Goal: Task Accomplishment & Management: Use online tool/utility

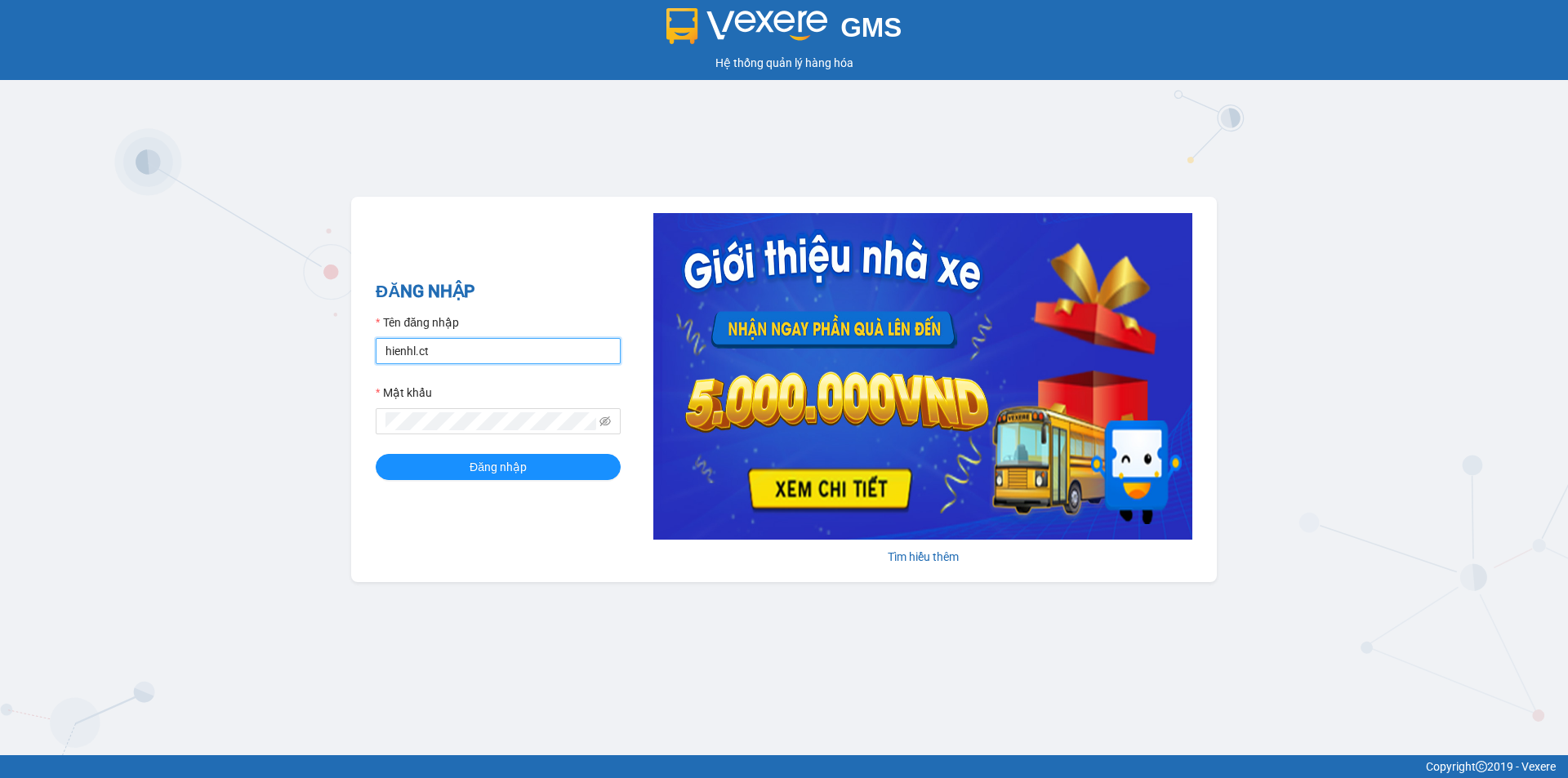
click at [489, 358] on input "hienhl.ct" at bounding box center [498, 350] width 245 height 26
type input "yenhl.ct"
click at [477, 471] on span "Đăng nhập" at bounding box center [498, 467] width 57 height 18
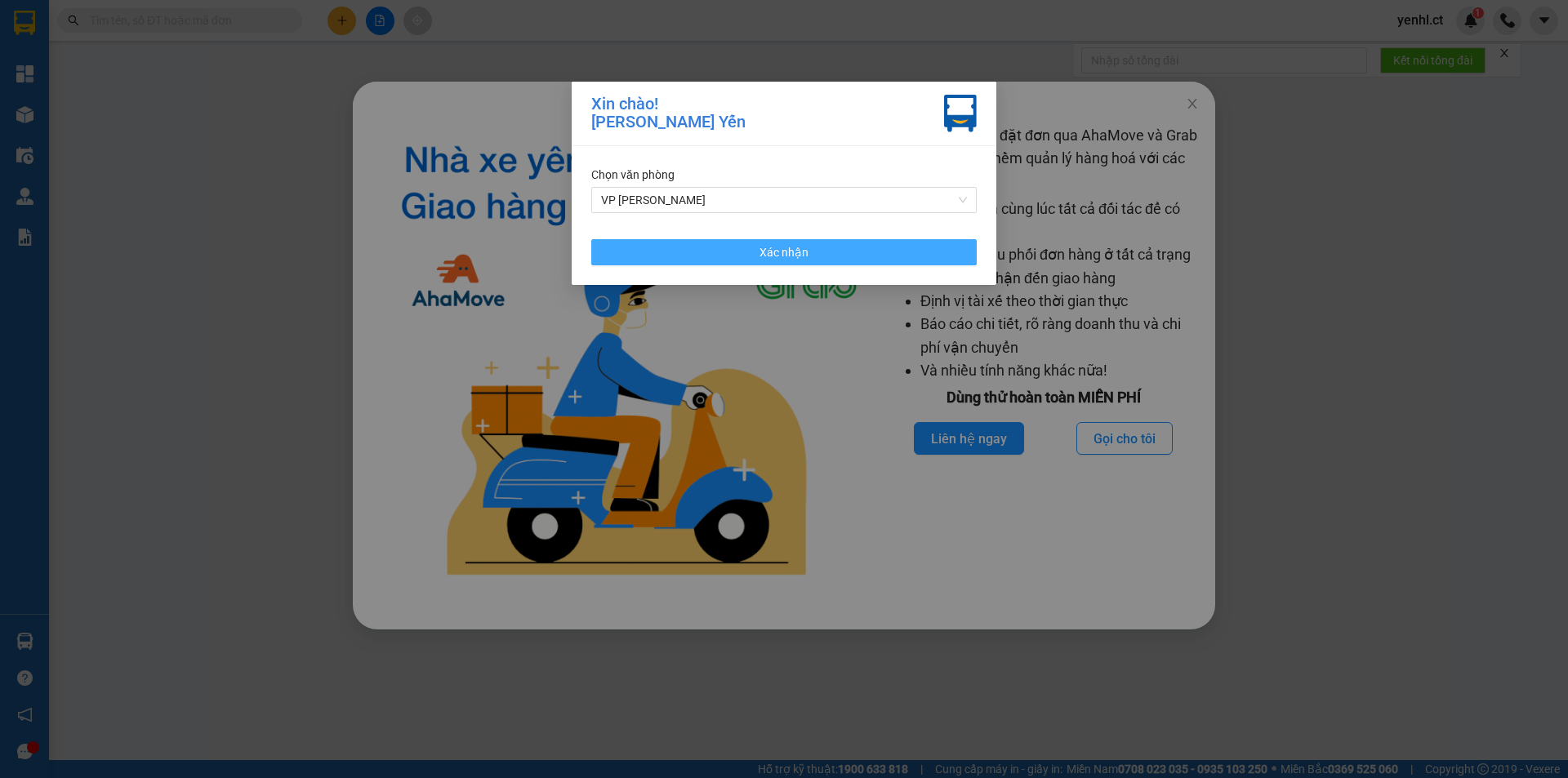
click at [643, 253] on button "Xác nhận" at bounding box center [784, 251] width 385 height 26
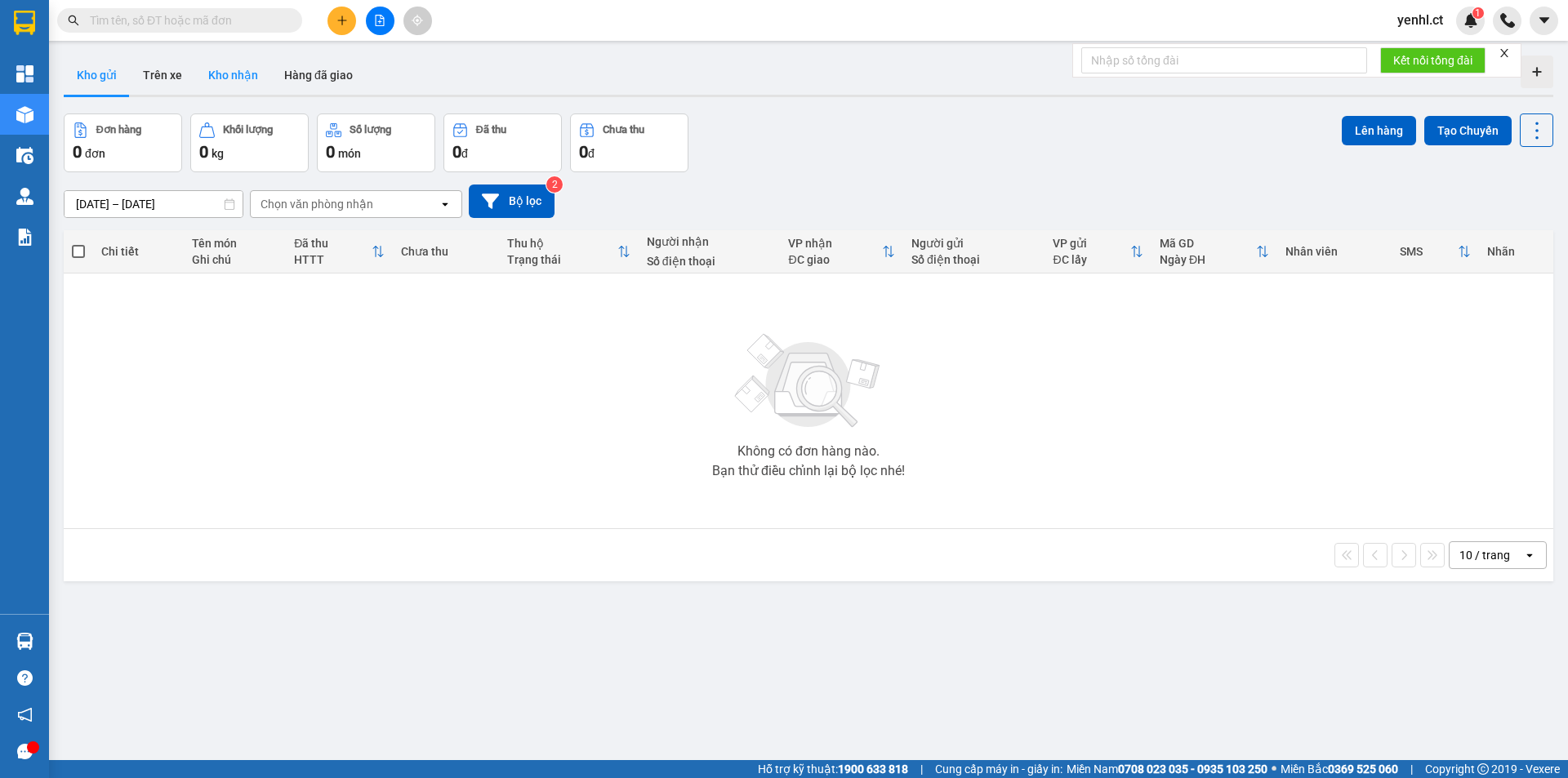
click at [224, 75] on button "Kho nhận" at bounding box center [233, 74] width 76 height 39
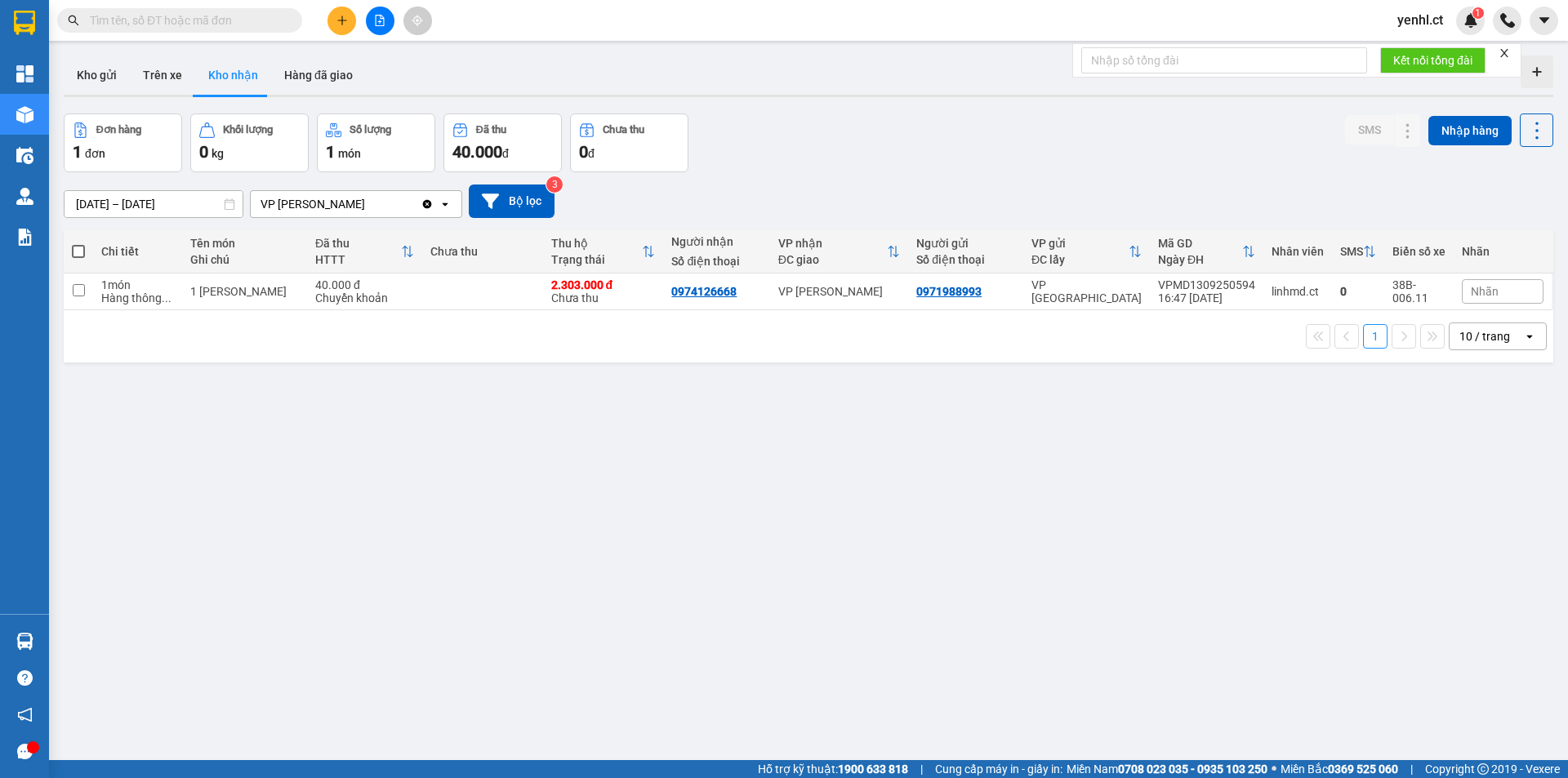
click at [84, 201] on input "[DATE] – [DATE]" at bounding box center [153, 203] width 178 height 26
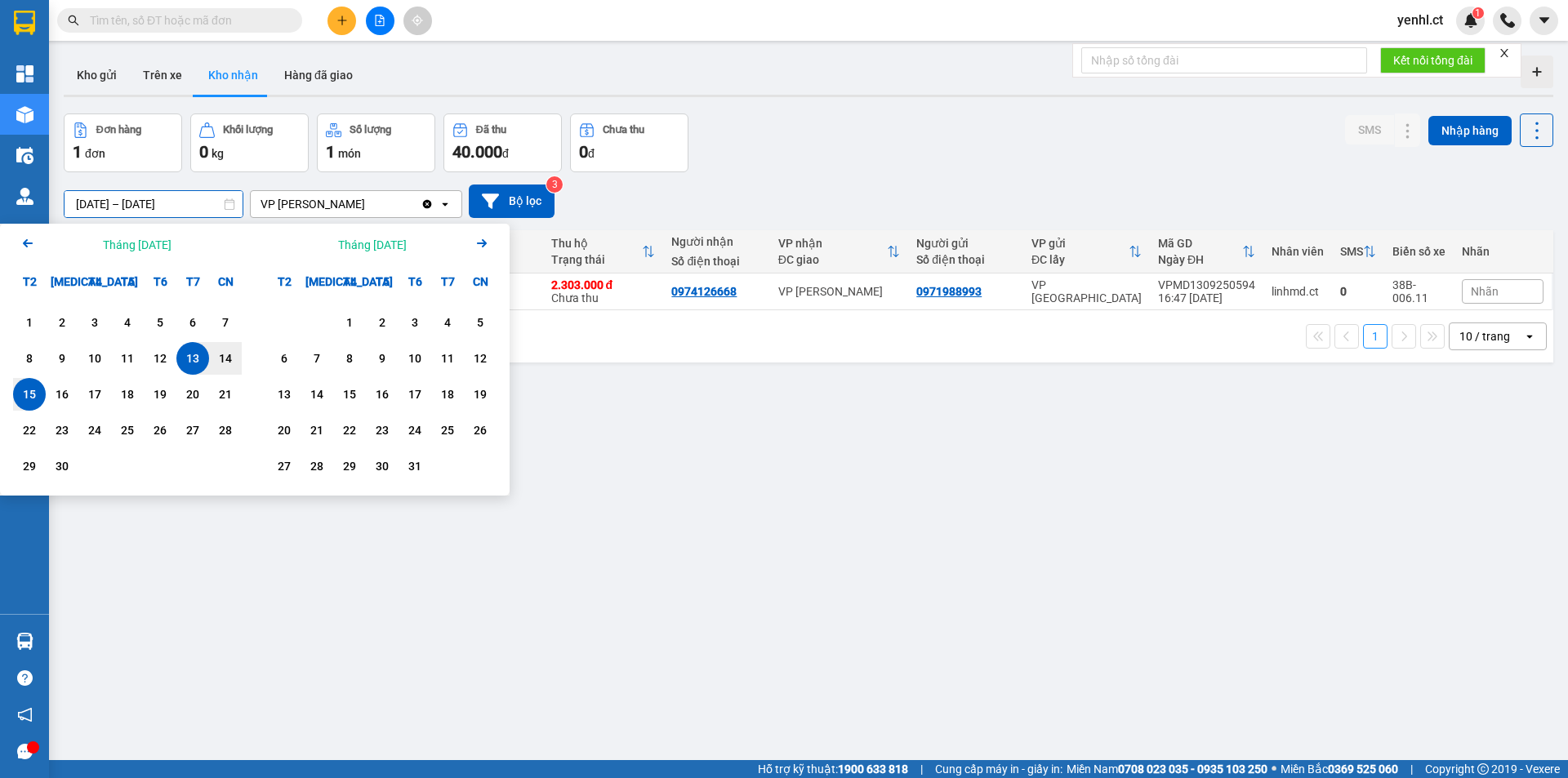
click at [29, 237] on icon "Arrow Left" at bounding box center [28, 243] width 20 height 20
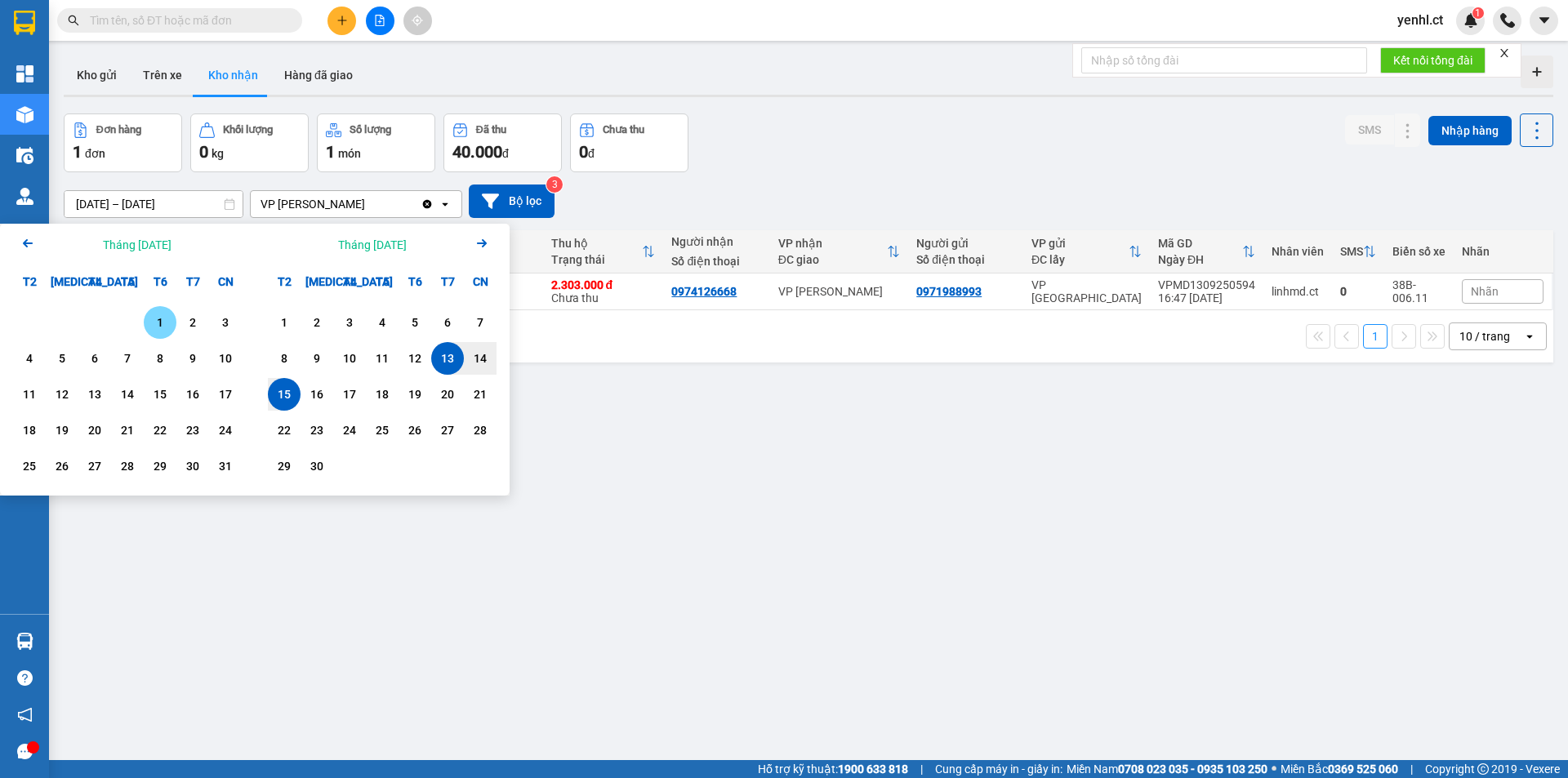
click at [163, 324] on div "1" at bounding box center [160, 322] width 23 height 20
click at [176, 202] on input "[DATE] – / /" at bounding box center [153, 203] width 178 height 26
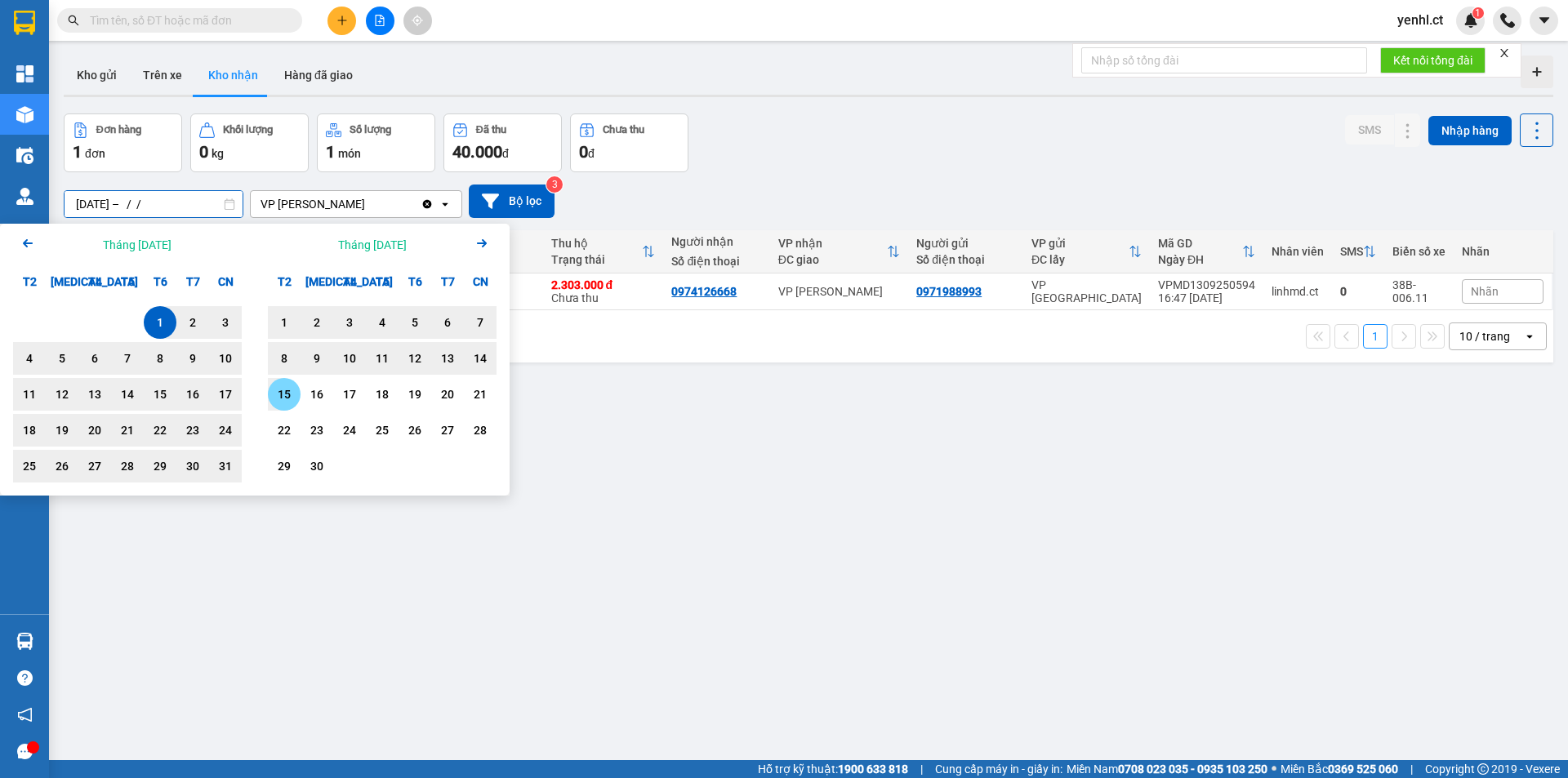
click at [288, 393] on div "15" at bounding box center [283, 395] width 23 height 20
type input "[DATE] – [DATE]"
